Goal: Task Accomplishment & Management: Use online tool/utility

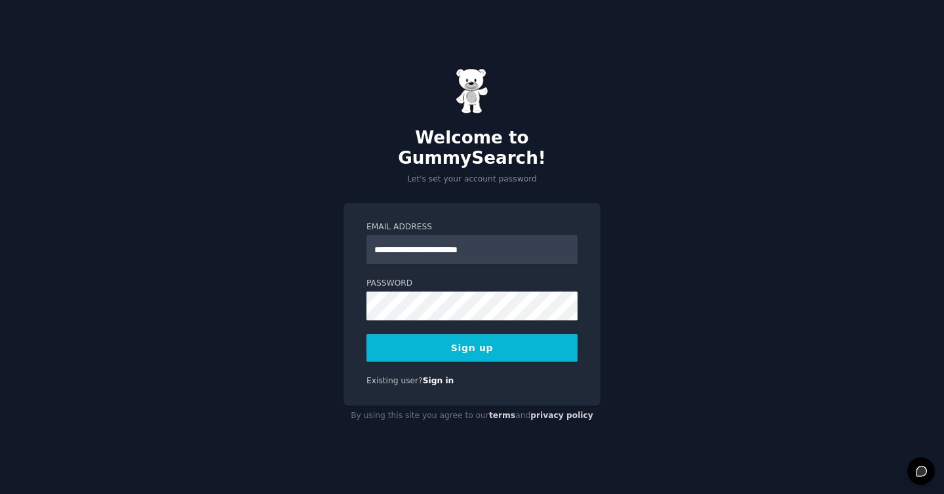
click at [401, 241] on input "**********" at bounding box center [472, 249] width 211 height 29
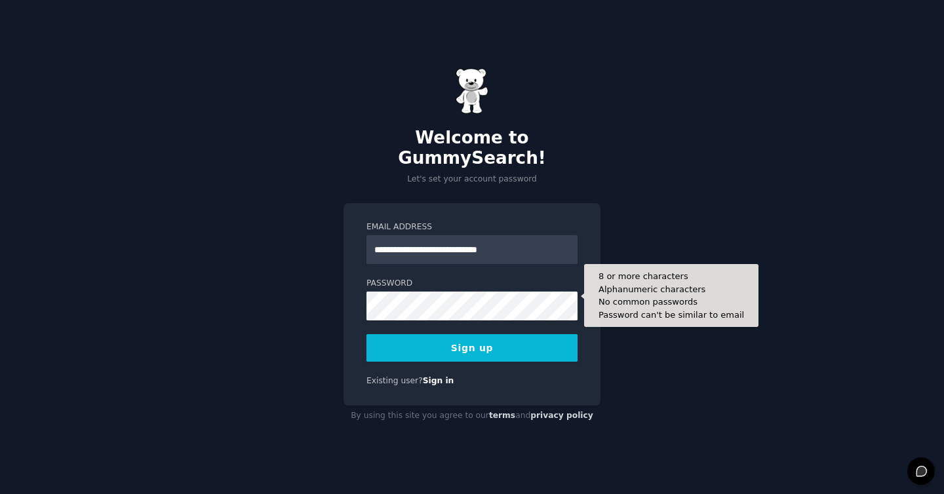
type input "**********"
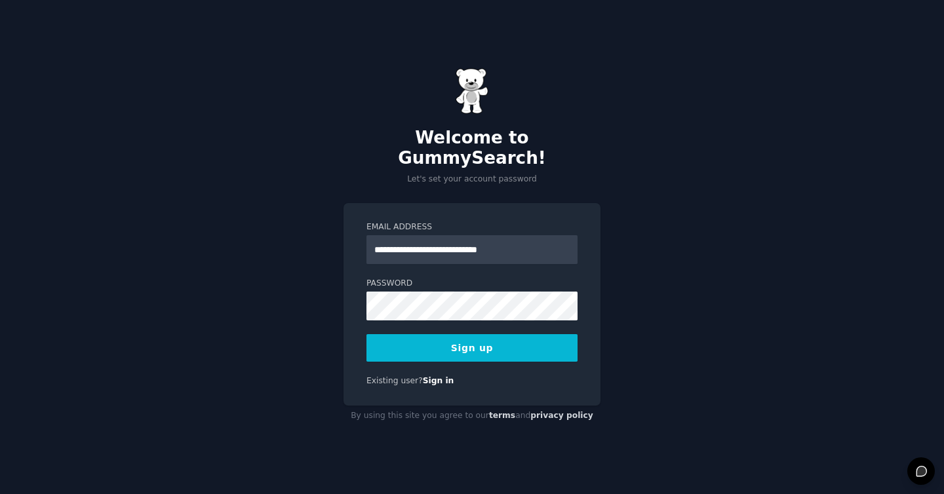
click at [428, 348] on button "Sign up" at bounding box center [472, 348] width 211 height 28
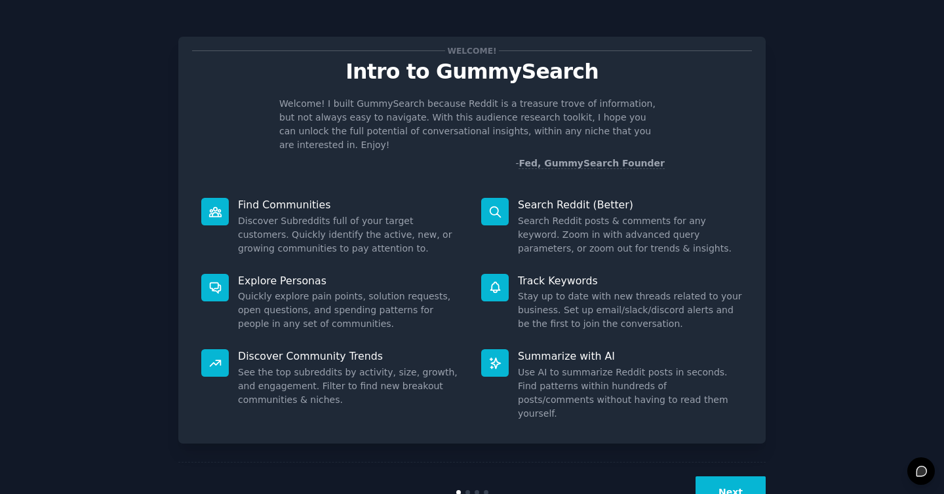
click at [740, 477] on button "Next" at bounding box center [731, 493] width 70 height 32
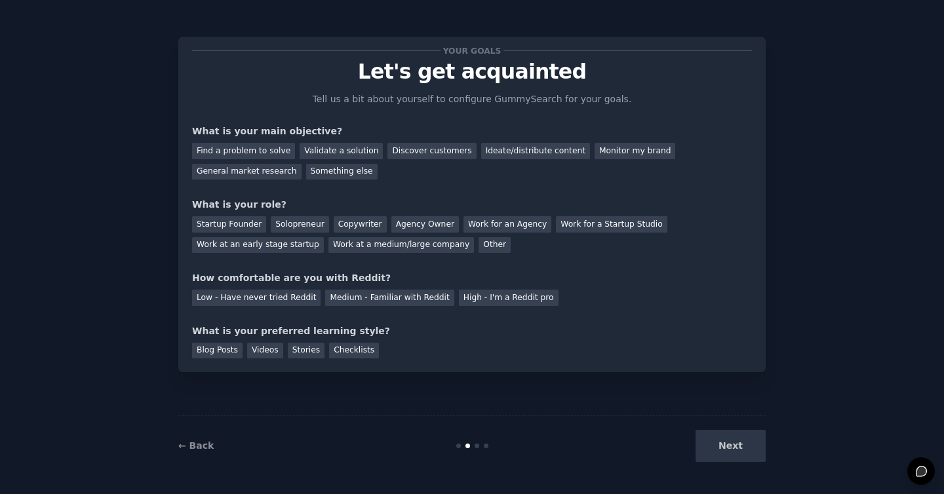
click at [737, 453] on div "Next" at bounding box center [668, 446] width 196 height 32
click at [420, 153] on div "Discover customers" at bounding box center [432, 151] width 89 height 16
click at [232, 225] on div "Startup Founder" at bounding box center [229, 224] width 74 height 16
click at [243, 172] on div "General market research" at bounding box center [246, 172] width 109 height 16
click at [344, 172] on div "Something else" at bounding box center [341, 172] width 71 height 16
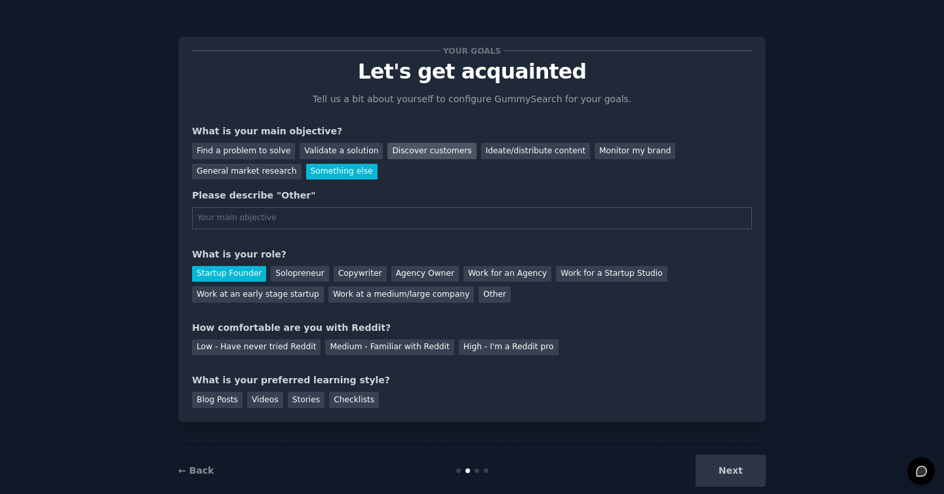
click at [417, 149] on div "Discover customers" at bounding box center [432, 151] width 89 height 16
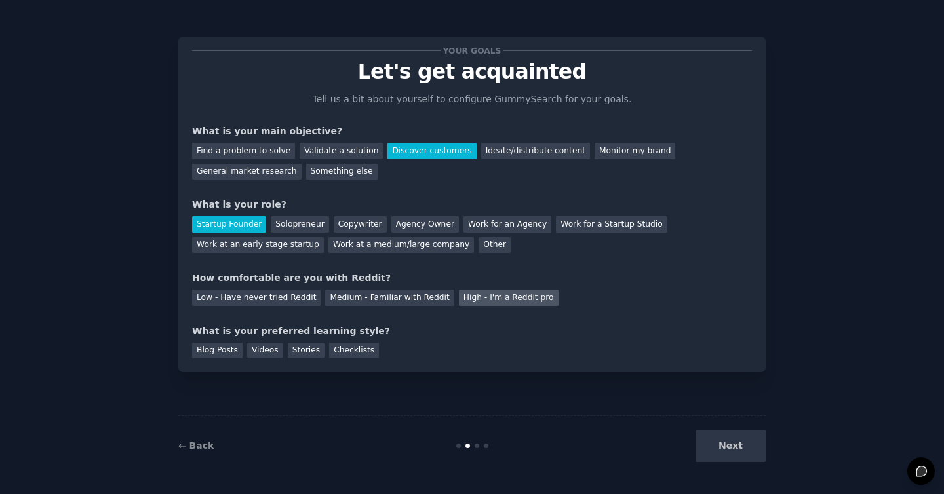
click at [475, 303] on div "High - I'm a Reddit pro" at bounding box center [509, 298] width 100 height 16
click at [391, 302] on div "Medium - Familiar with Reddit" at bounding box center [389, 298] width 129 height 16
click at [345, 354] on div "Checklists" at bounding box center [354, 351] width 50 height 16
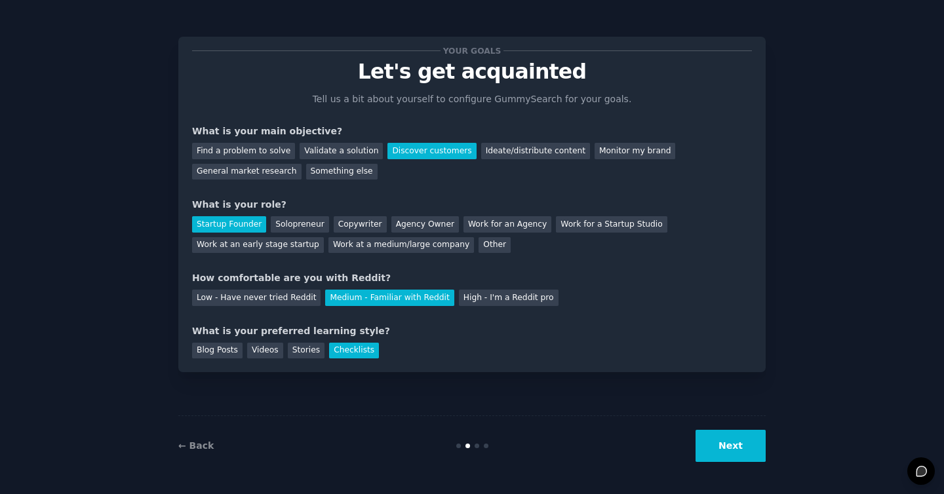
click at [717, 454] on button "Next" at bounding box center [731, 446] width 70 height 32
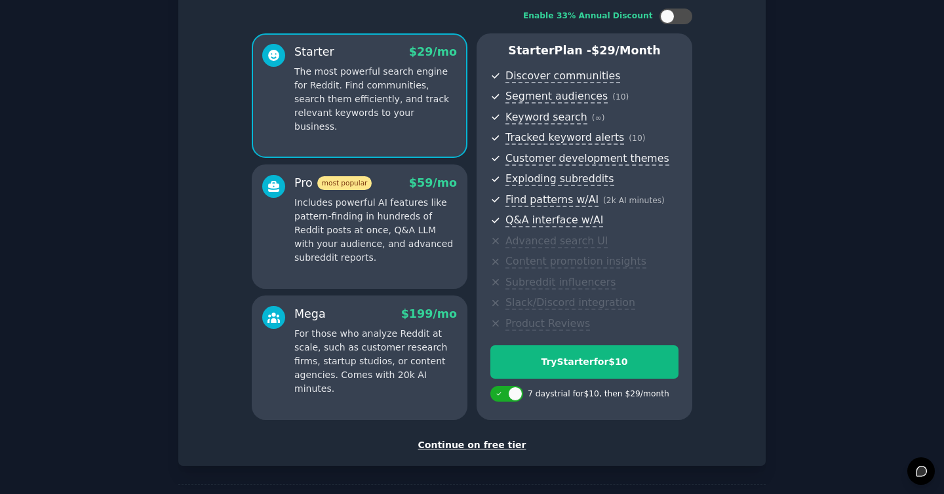
scroll to position [134, 0]
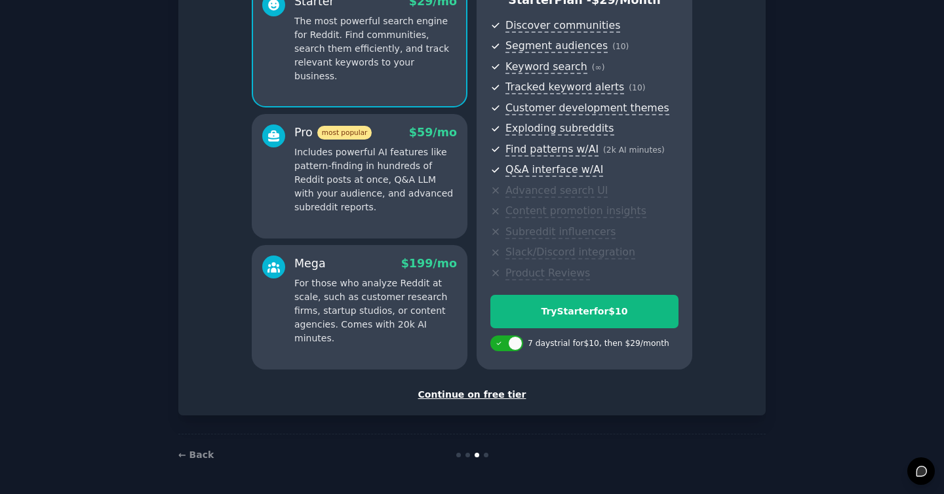
click at [498, 393] on div "Continue on free tier" at bounding box center [472, 395] width 560 height 14
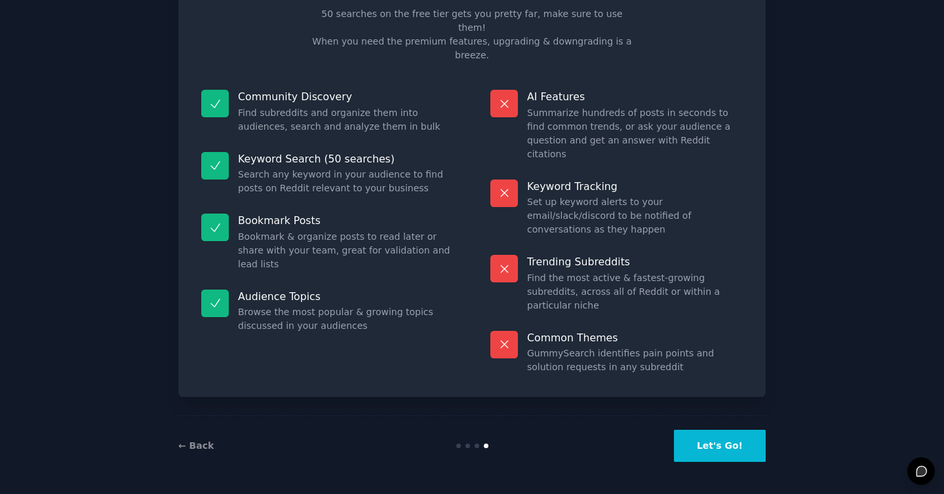
scroll to position [16, 0]
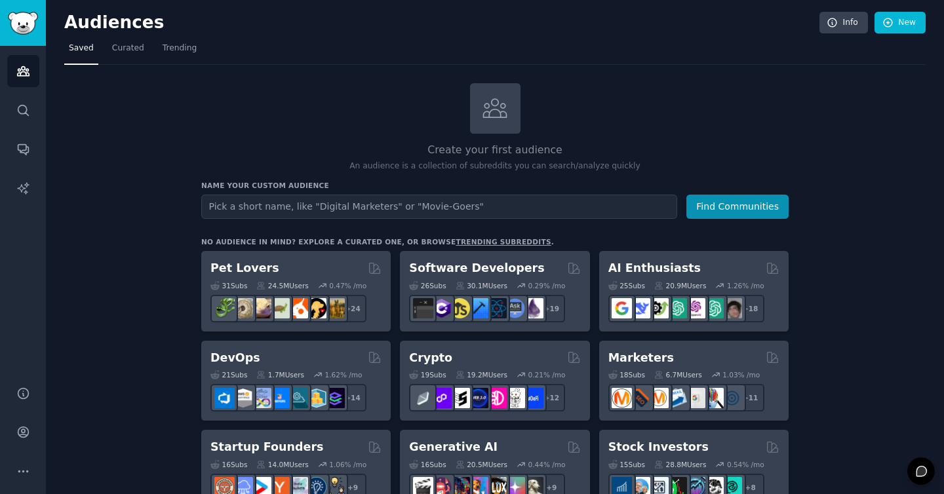
scroll to position [30, 0]
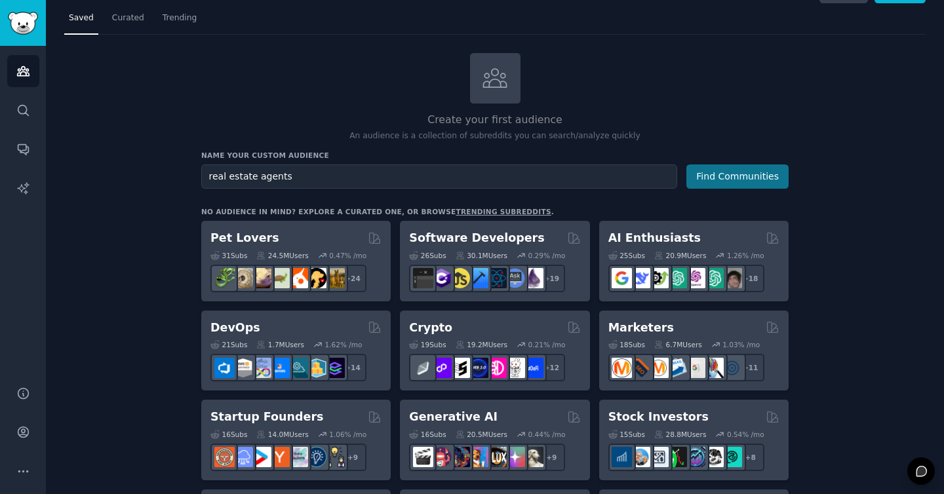
type input "real estate agents"
click at [719, 179] on button "Find Communities" at bounding box center [737, 177] width 102 height 24
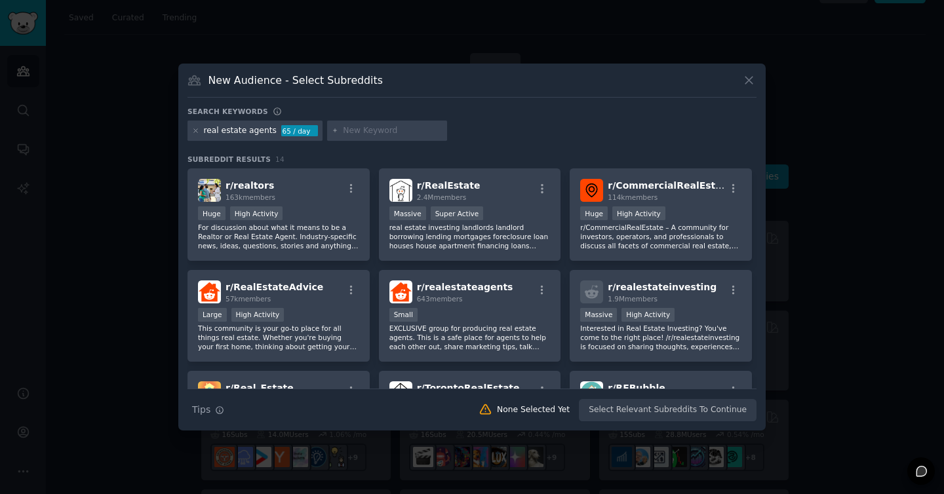
click at [750, 83] on icon at bounding box center [749, 80] width 14 height 14
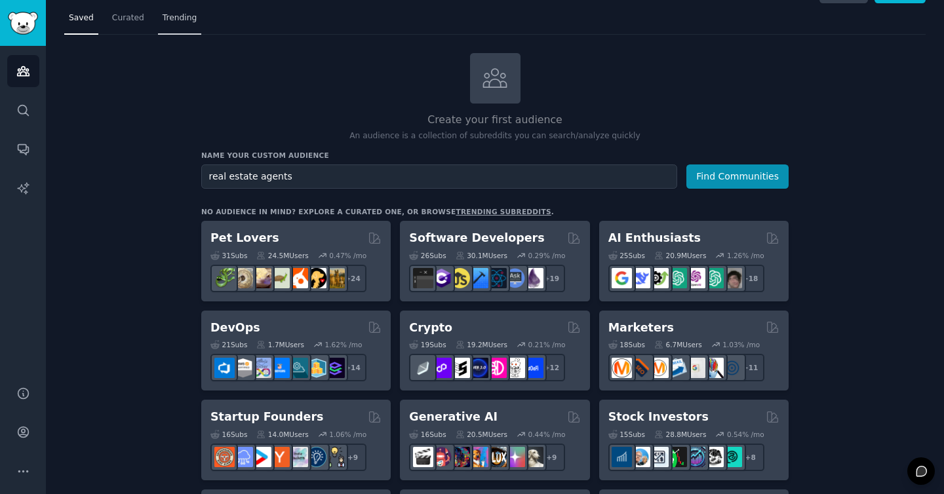
click at [186, 8] on link "Trending" at bounding box center [179, 21] width 43 height 27
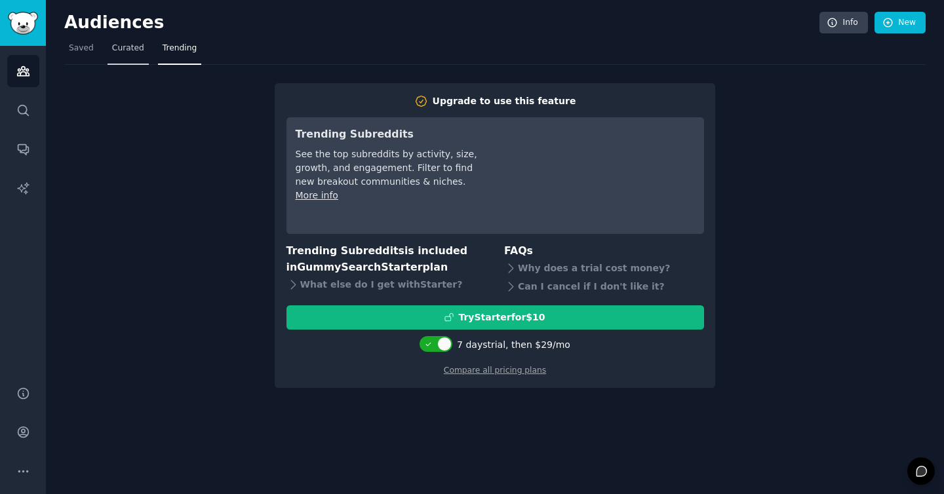
click at [119, 49] on span "Curated" at bounding box center [128, 49] width 32 height 12
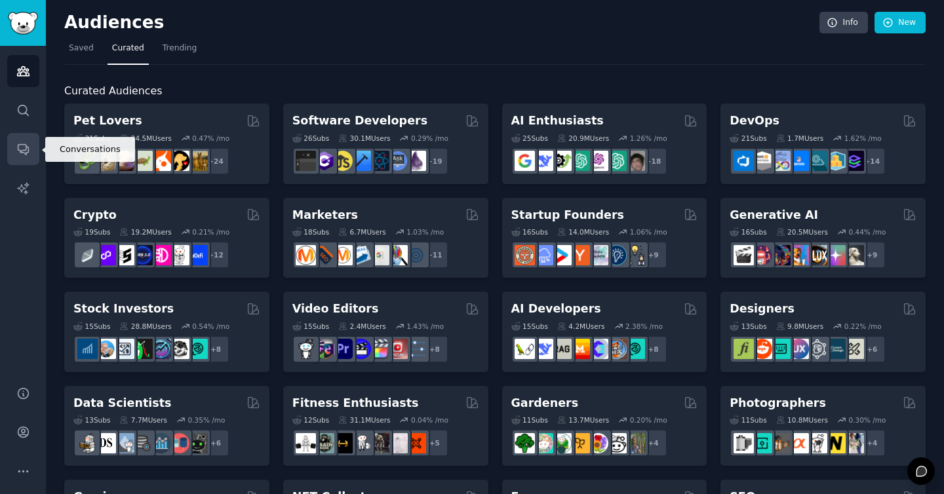
click at [22, 142] on icon "Sidebar" at bounding box center [23, 149] width 14 height 14
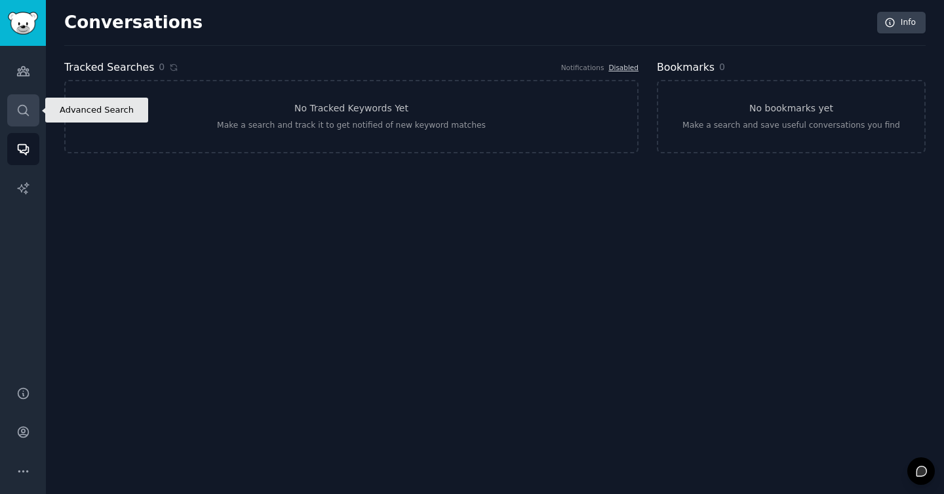
click at [24, 115] on icon "Sidebar" at bounding box center [23, 111] width 14 height 14
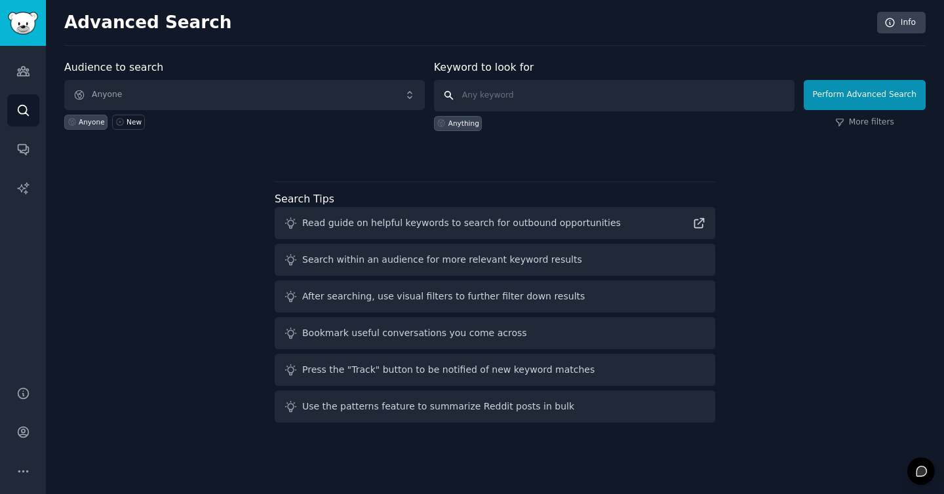
click at [551, 97] on input "text" at bounding box center [614, 95] width 361 height 31
type input "black ink coffee"
click at [850, 90] on button "Perform Advanced Search" at bounding box center [865, 95] width 122 height 30
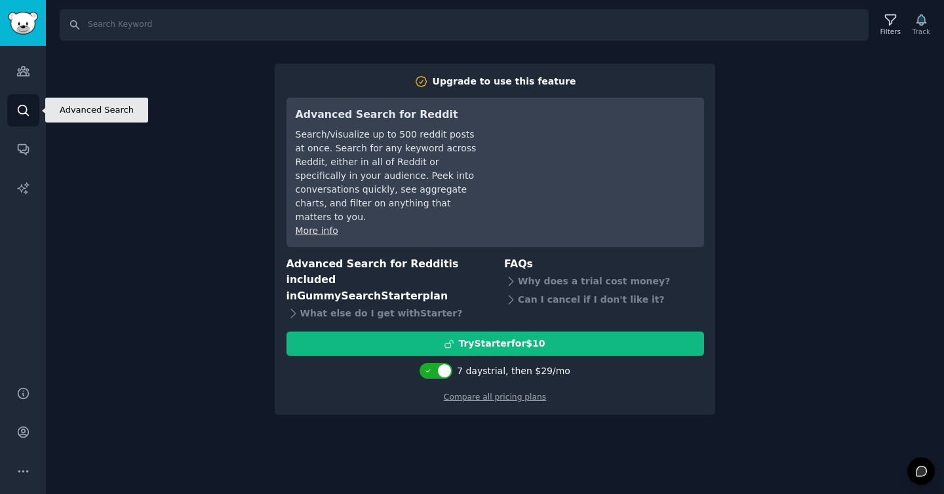
click at [32, 106] on link "Search" at bounding box center [23, 110] width 32 height 32
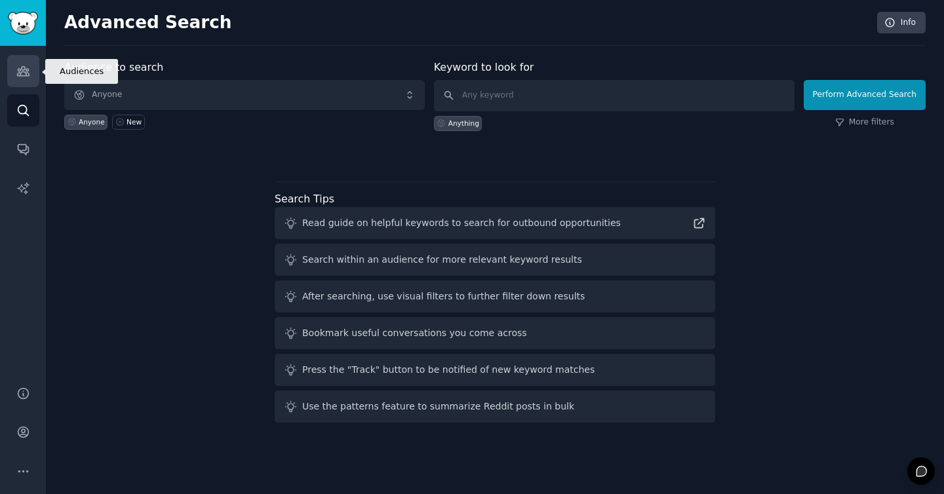
click at [25, 70] on icon "Sidebar" at bounding box center [23, 71] width 12 height 9
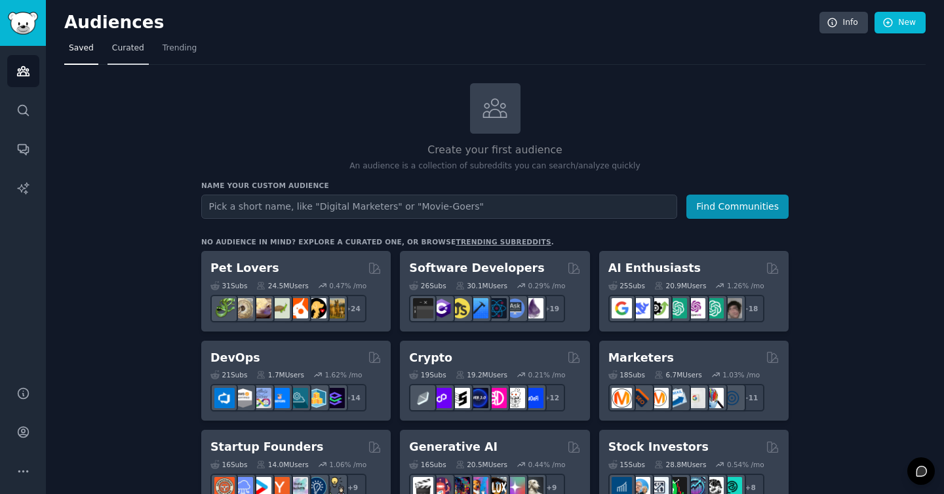
click at [122, 51] on span "Curated" at bounding box center [128, 49] width 32 height 12
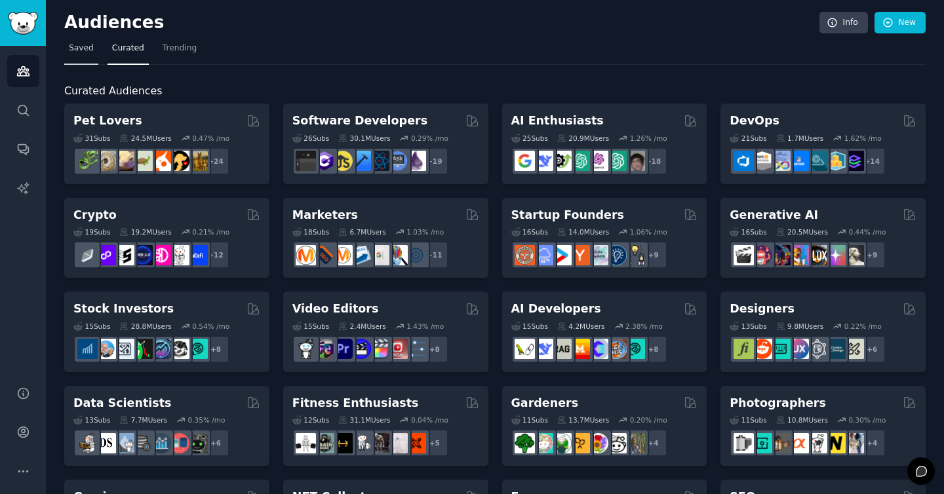
click at [81, 50] on span "Saved" at bounding box center [81, 49] width 25 height 12
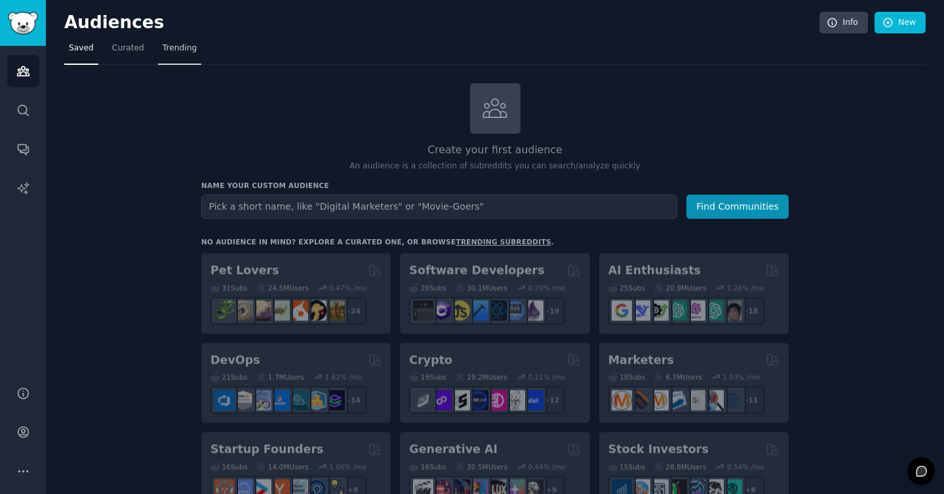
click at [169, 46] on span "Trending" at bounding box center [180, 49] width 34 height 12
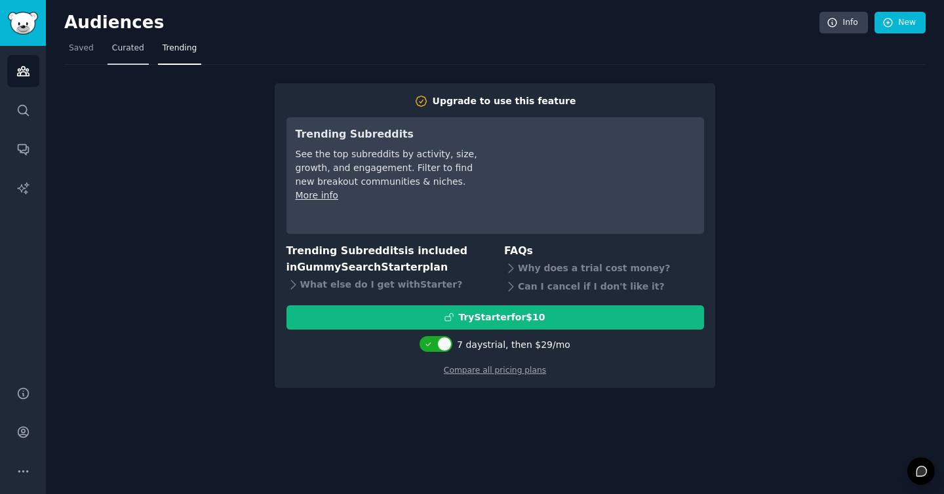
click at [117, 49] on span "Curated" at bounding box center [128, 49] width 32 height 12
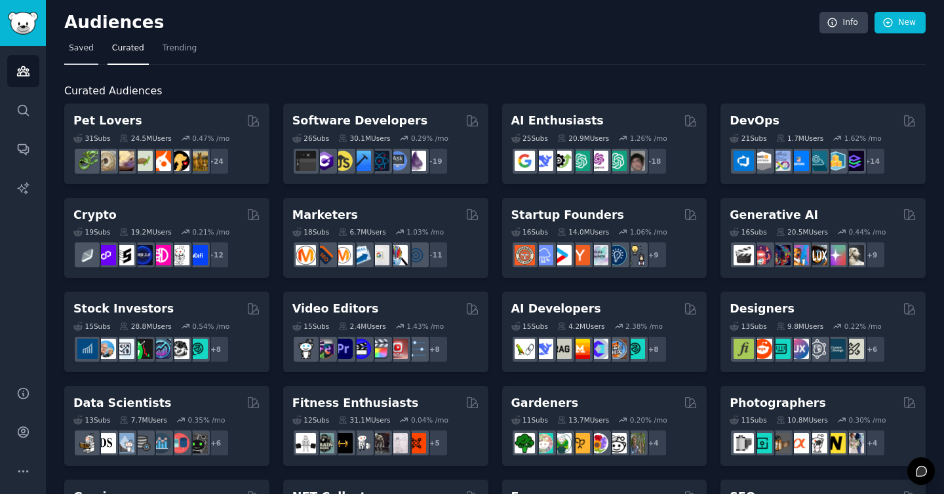
click at [81, 49] on span "Saved" at bounding box center [81, 49] width 25 height 12
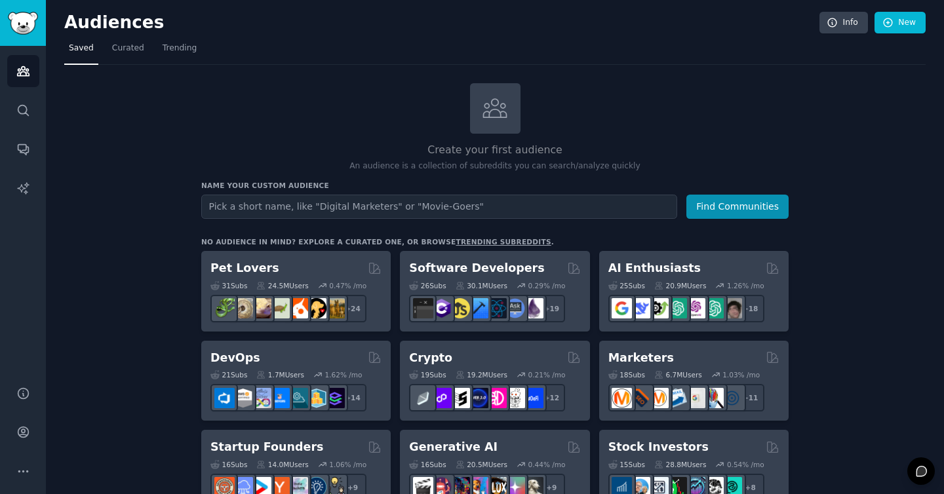
click at [294, 203] on input "text" at bounding box center [439, 207] width 476 height 24
type input "real estate agents"
click at [686, 195] on button "Find Communities" at bounding box center [737, 207] width 102 height 24
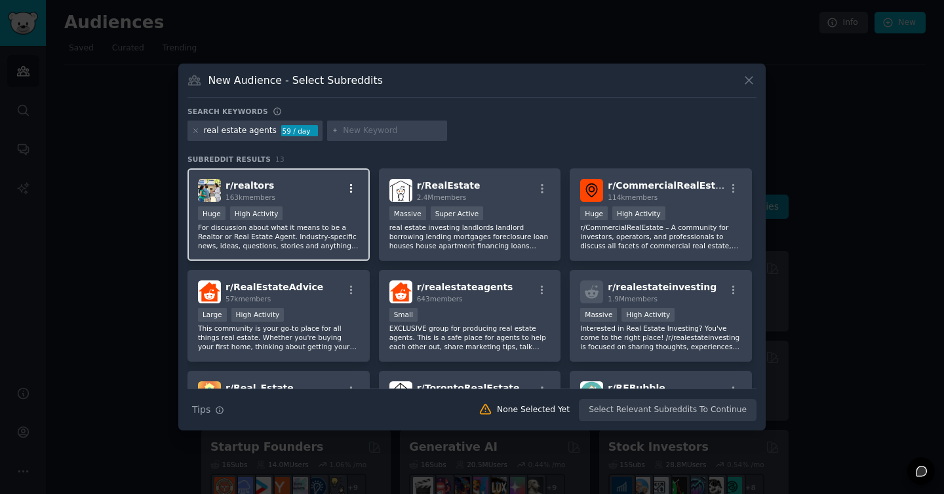
click at [350, 189] on icon "button" at bounding box center [351, 188] width 3 height 9
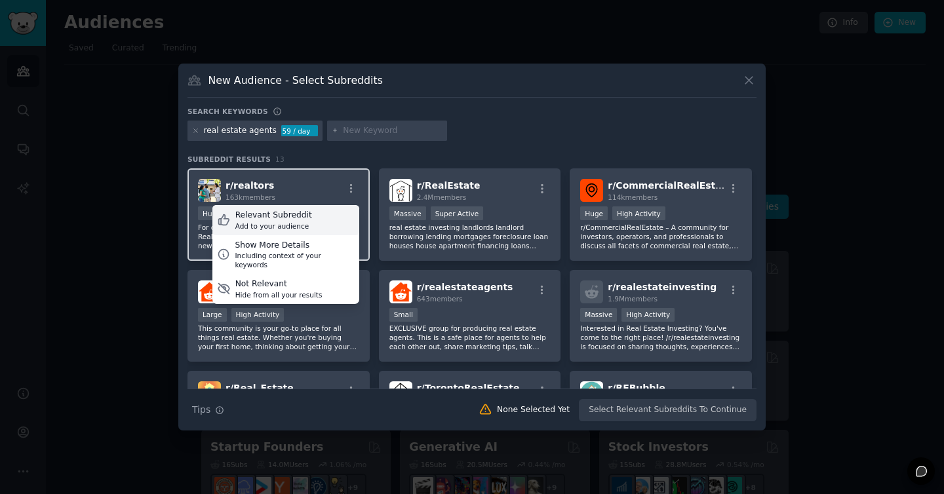
click at [311, 217] on div "Relevant Subreddit Add to your audience" at bounding box center [285, 220] width 147 height 30
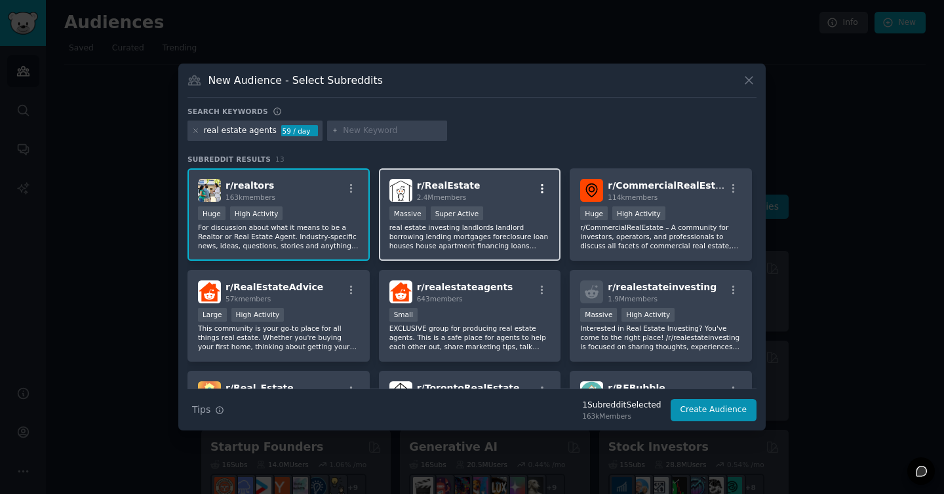
click at [541, 188] on icon "button" at bounding box center [542, 189] width 12 height 12
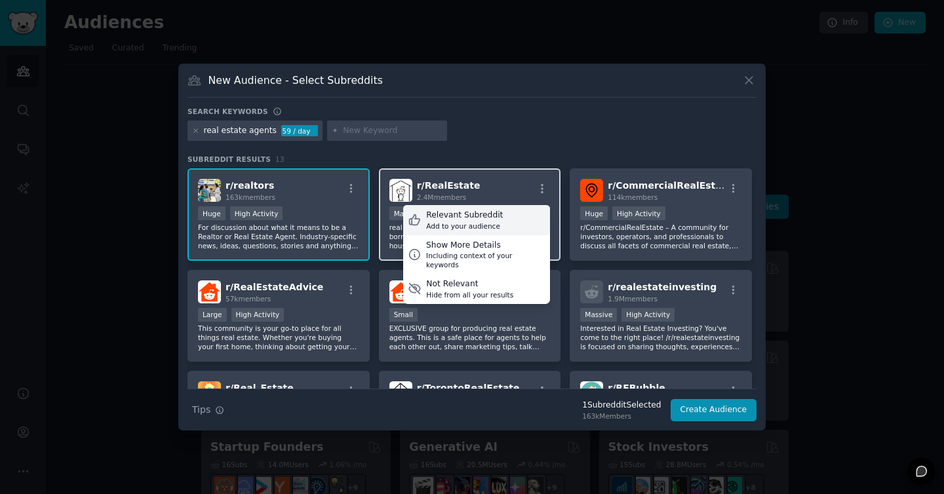
click at [492, 216] on div "Relevant Subreddit" at bounding box center [464, 216] width 77 height 12
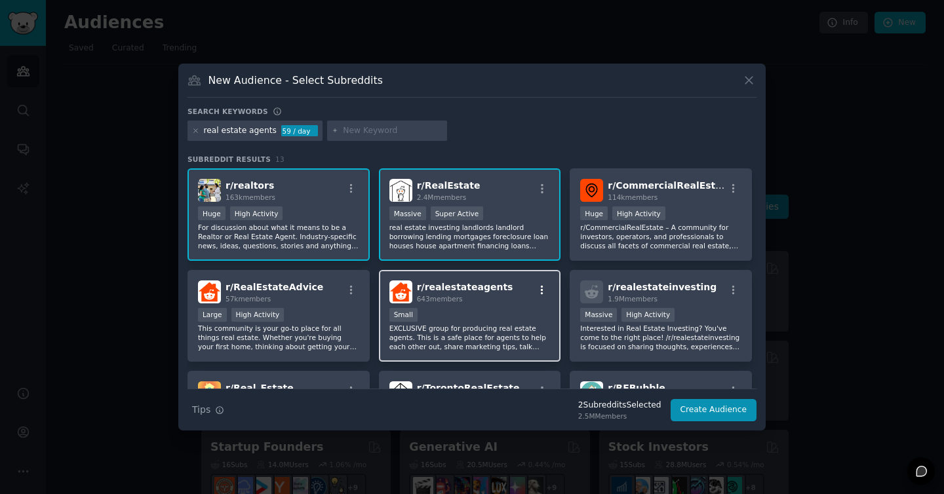
click at [541, 289] on icon "button" at bounding box center [542, 289] width 3 height 9
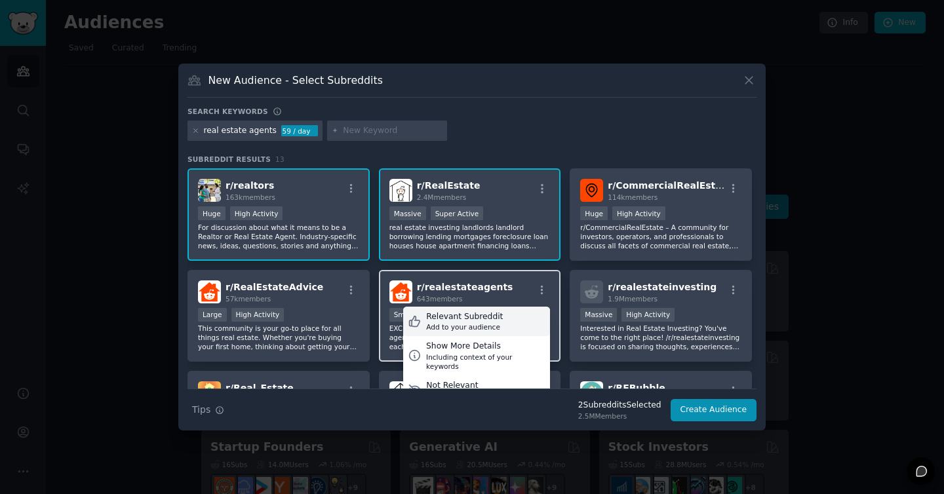
click at [464, 318] on div "Relevant Subreddit" at bounding box center [464, 317] width 77 height 12
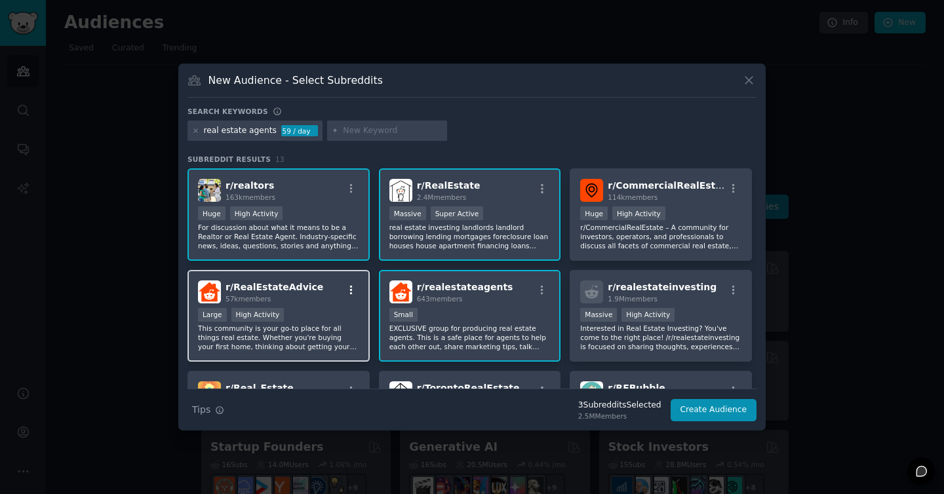
click at [348, 294] on icon "button" at bounding box center [352, 291] width 12 height 12
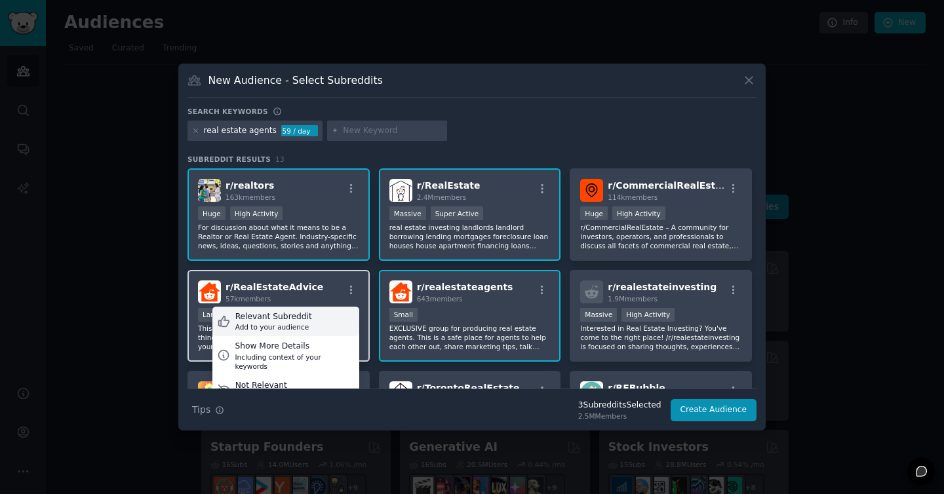
click at [302, 326] on div "Add to your audience" at bounding box center [273, 327] width 77 height 9
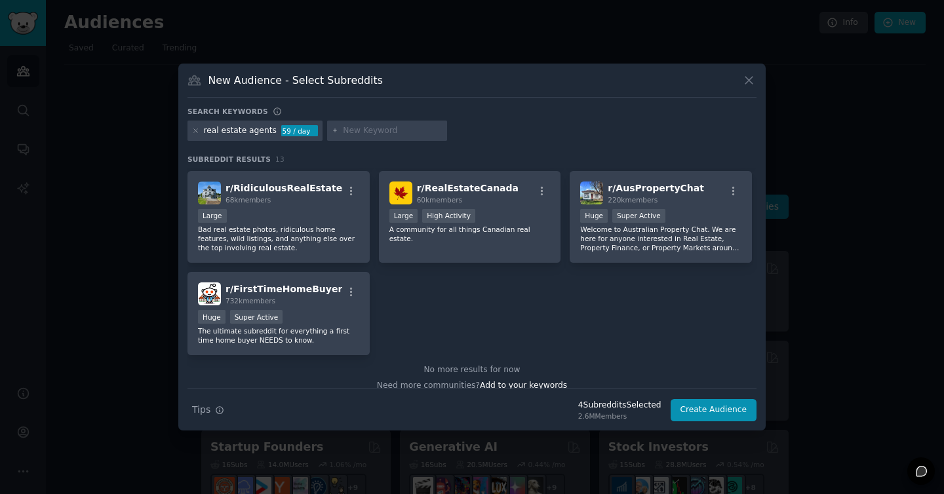
scroll to position [314, 0]
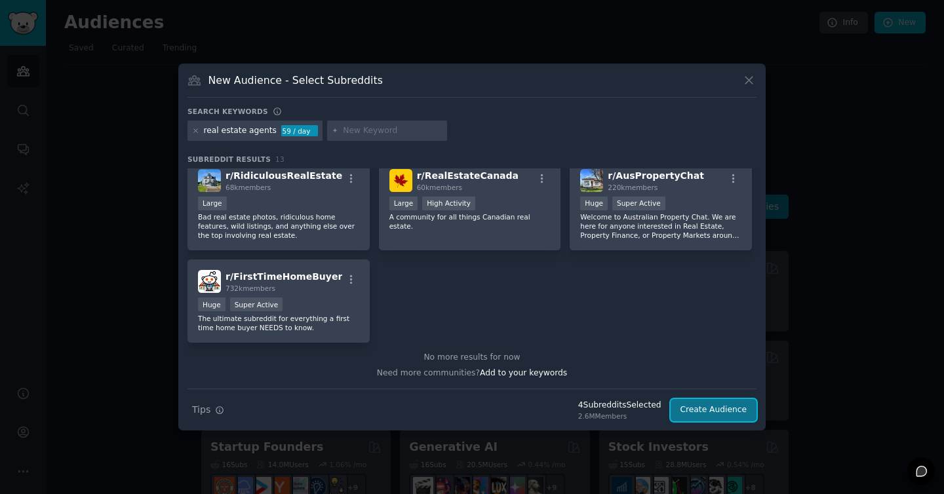
click at [703, 408] on button "Create Audience" at bounding box center [714, 410] width 87 height 22
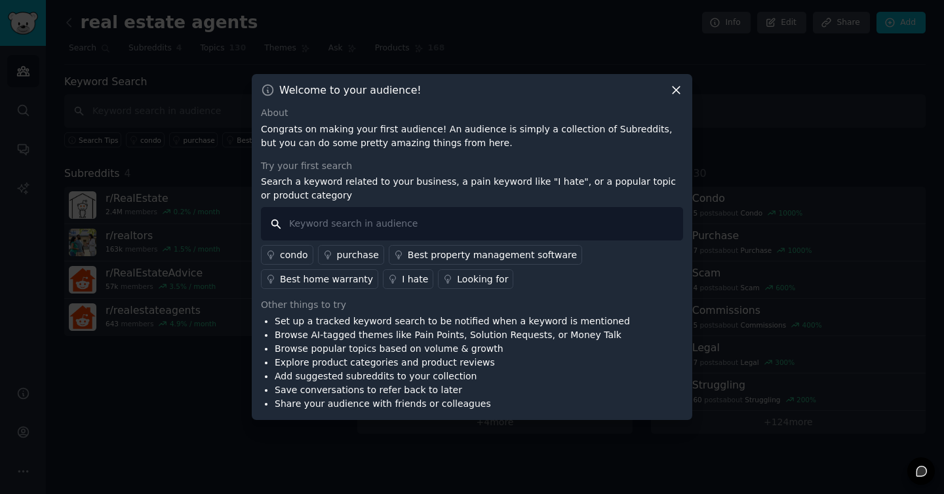
click at [338, 220] on input "text" at bounding box center [472, 223] width 422 height 33
type input "KW"
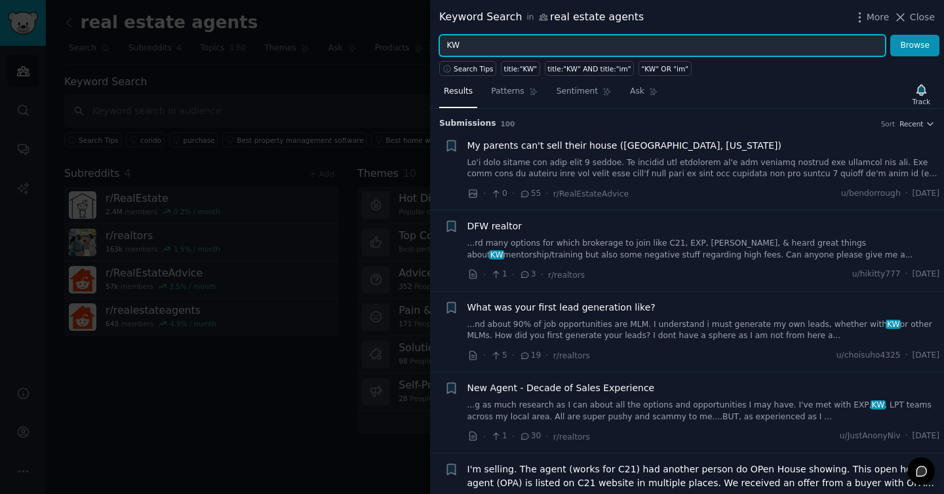
click at [483, 52] on input "KW" at bounding box center [662, 46] width 447 height 22
type input "M"
type input "How to get leads"
click at [890, 35] on button "Browse" at bounding box center [914, 46] width 49 height 22
